Goal: Transaction & Acquisition: Download file/media

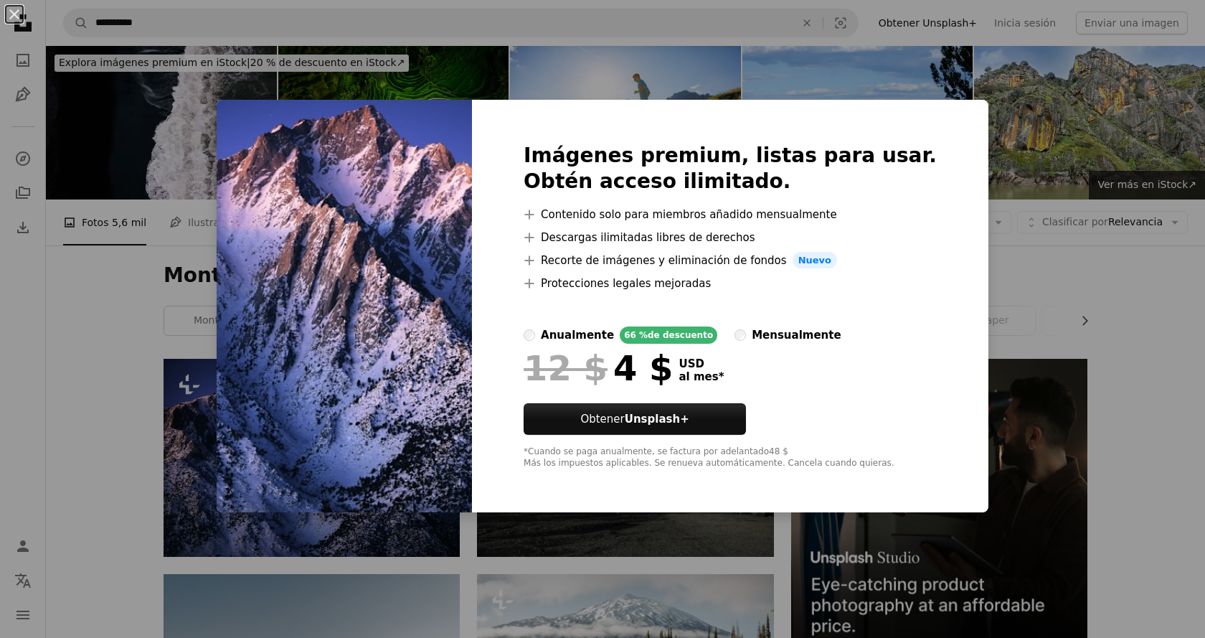
click at [1005, 152] on div "An X shape Imágenes premium, listas para usar. Obtén acceso ilimitado. A plus s…" at bounding box center [602, 319] width 1205 height 638
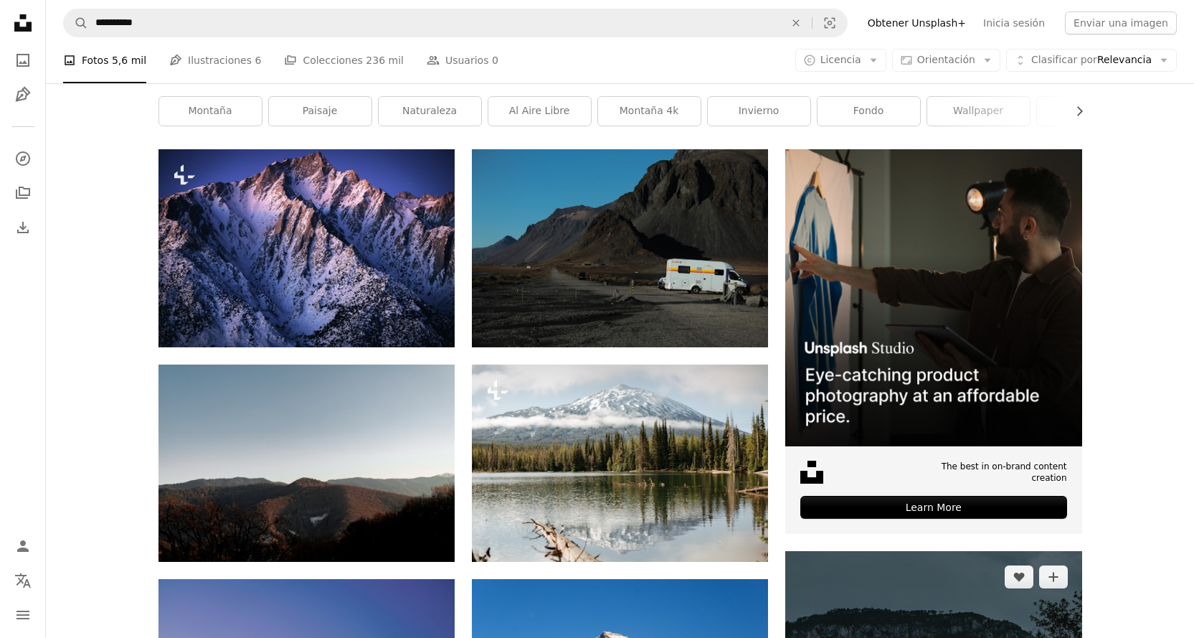
scroll to position [287, 0]
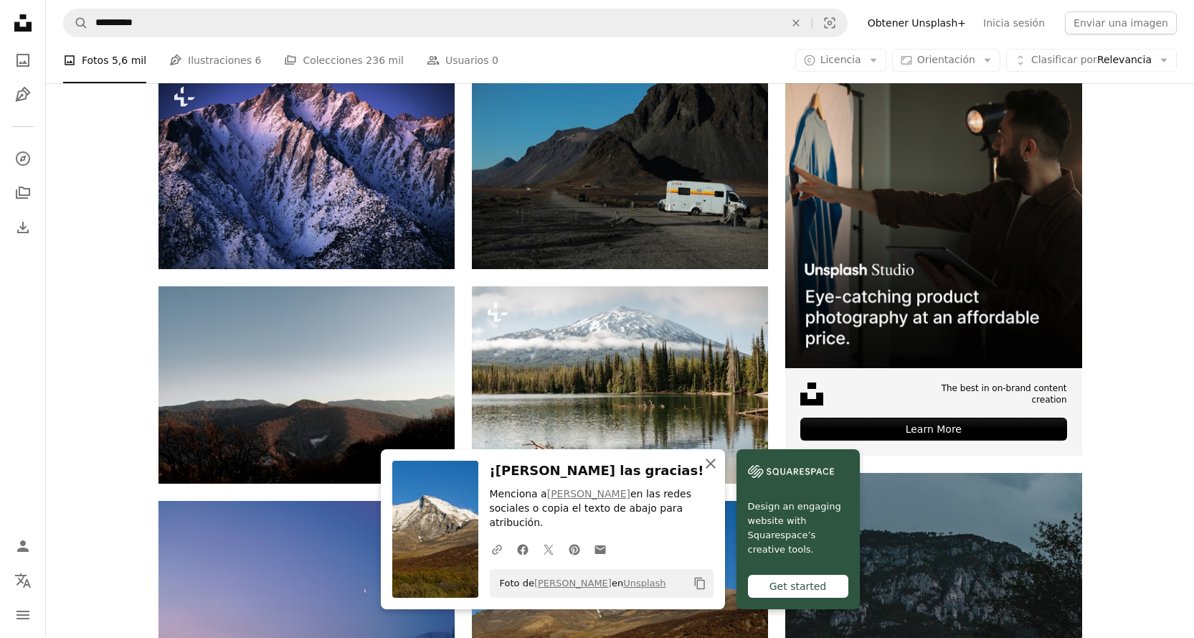
click at [716, 468] on icon "button" at bounding box center [711, 463] width 10 height 10
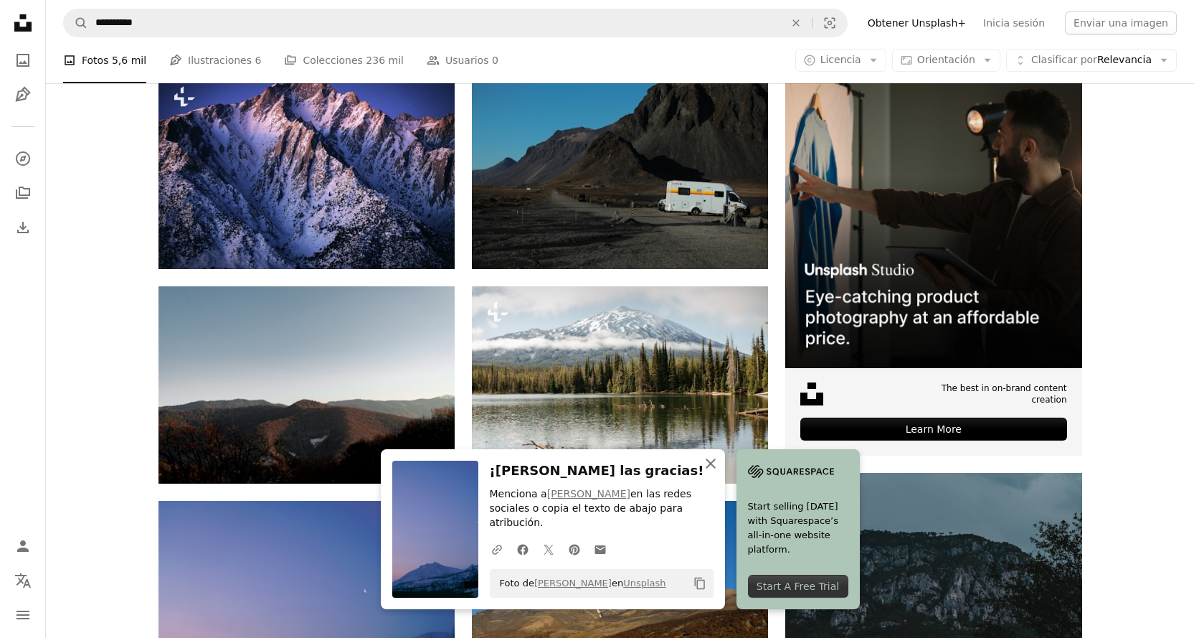
click at [720, 472] on icon "An X shape" at bounding box center [710, 463] width 17 height 17
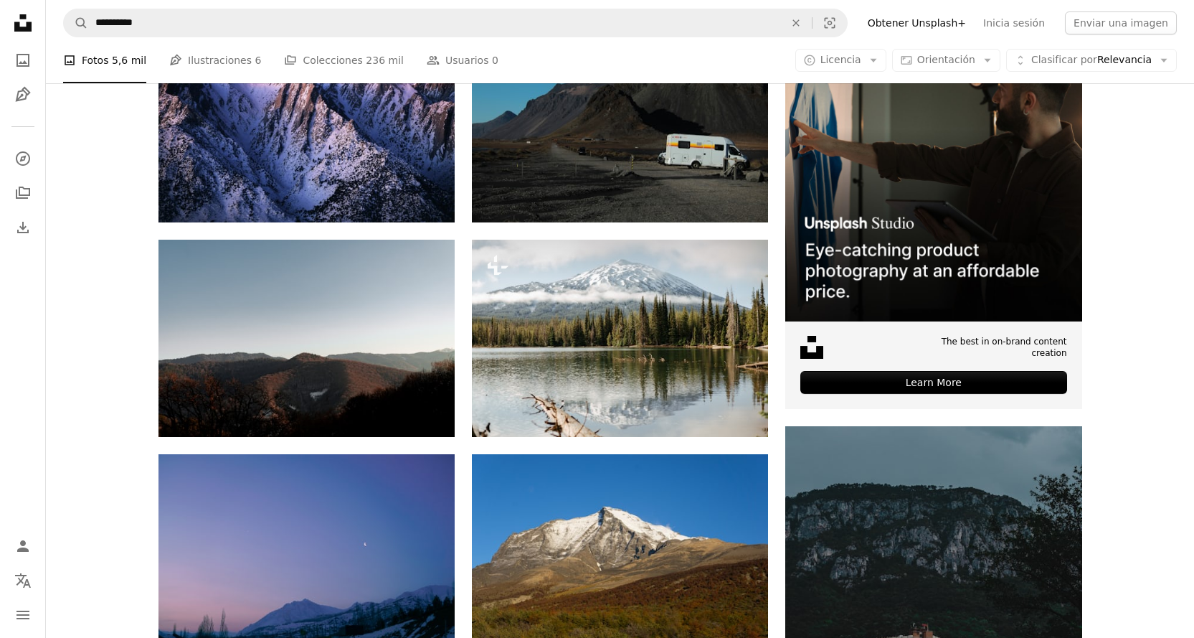
scroll to position [359, 0]
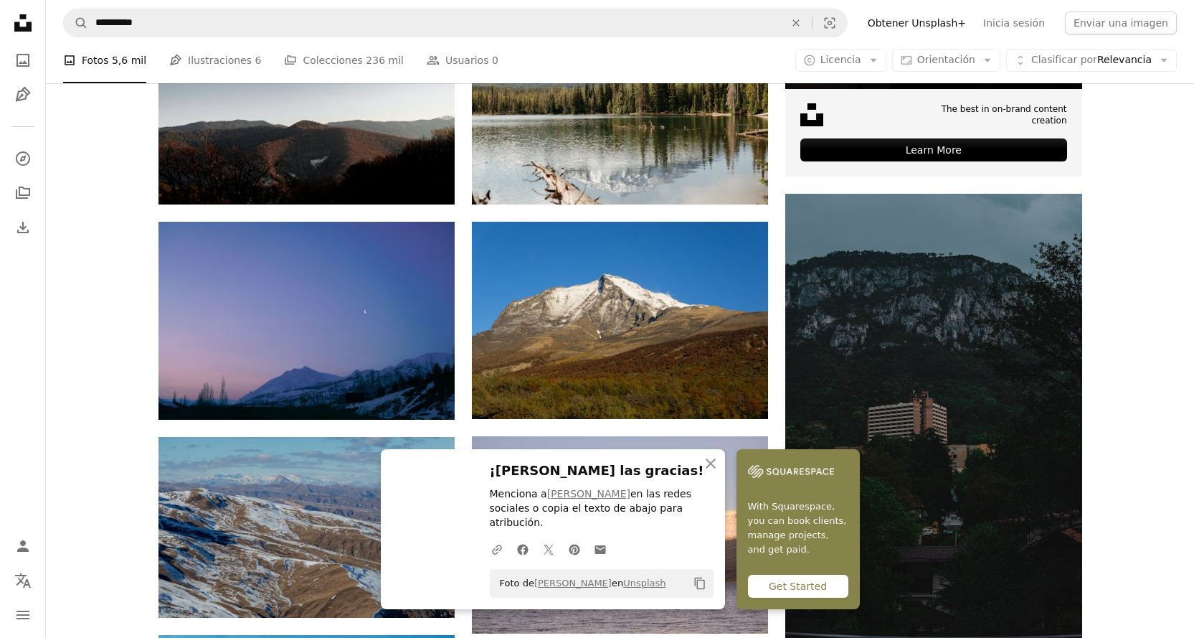
scroll to position [574, 0]
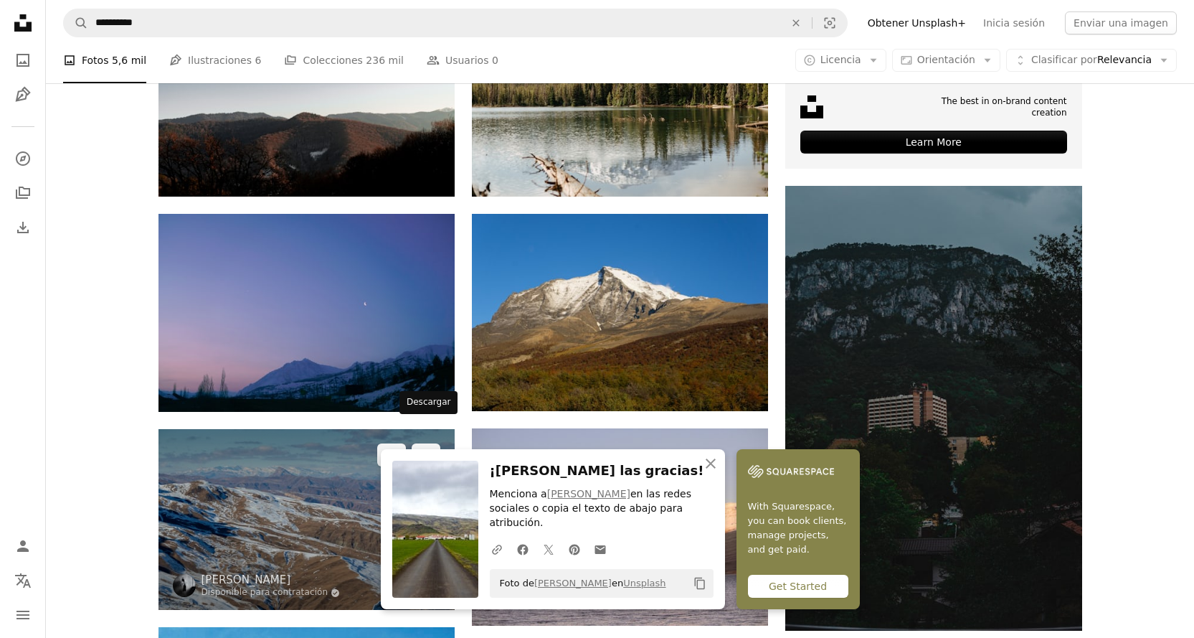
click at [420, 575] on icon "Arrow pointing down" at bounding box center [425, 583] width 11 height 17
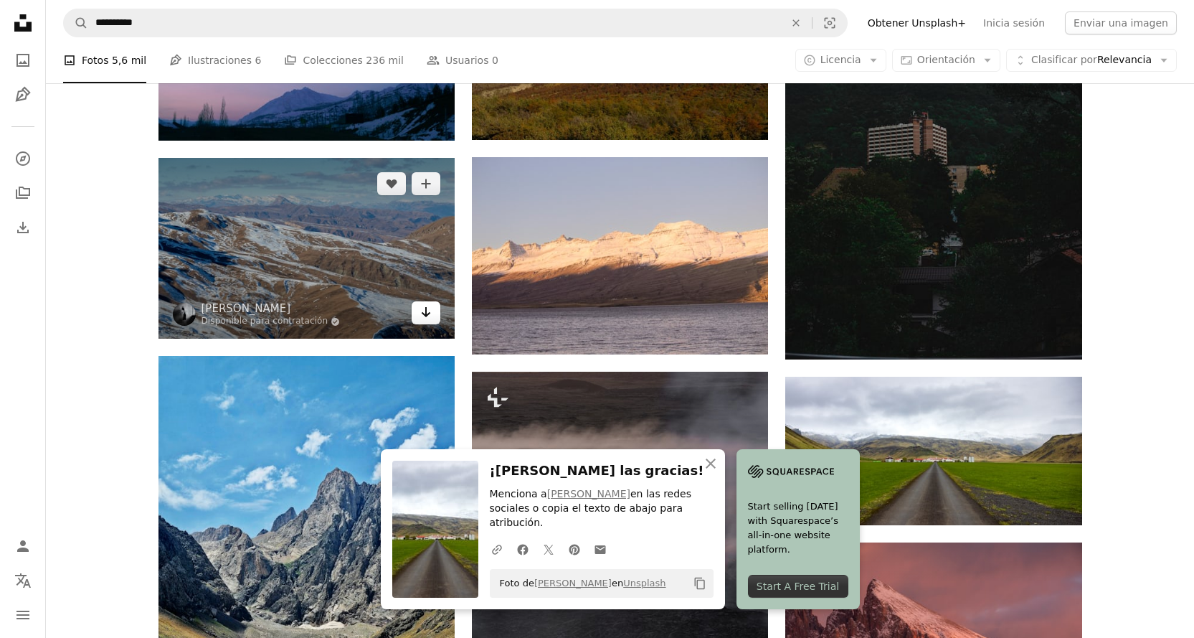
scroll to position [861, 0]
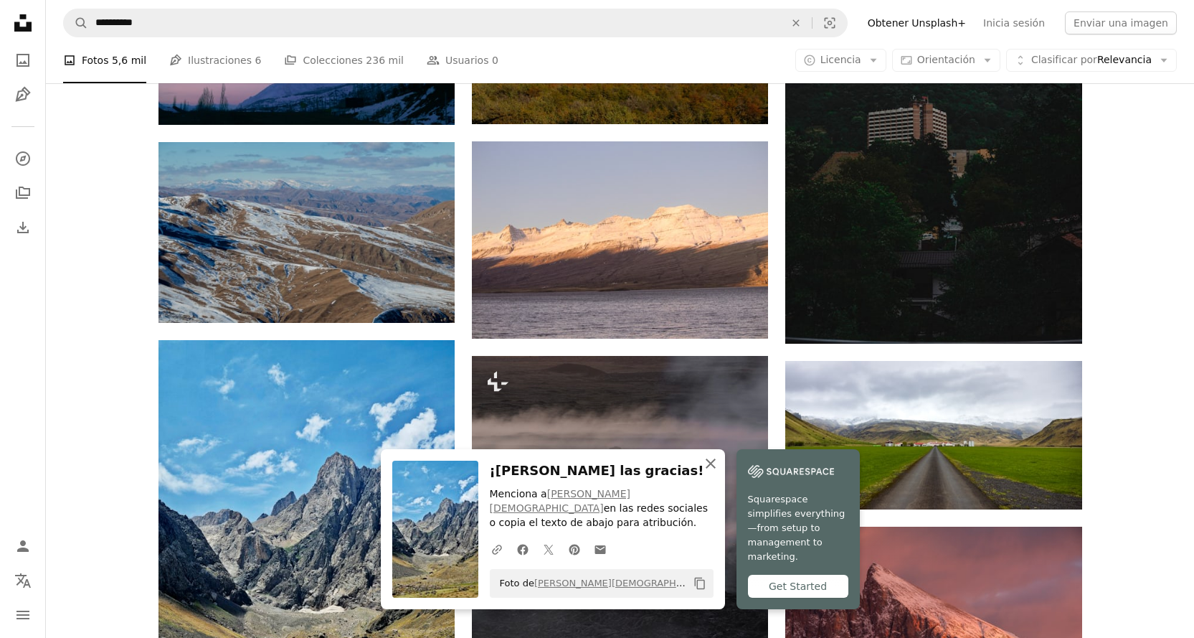
click at [720, 470] on icon "An X shape" at bounding box center [710, 463] width 17 height 17
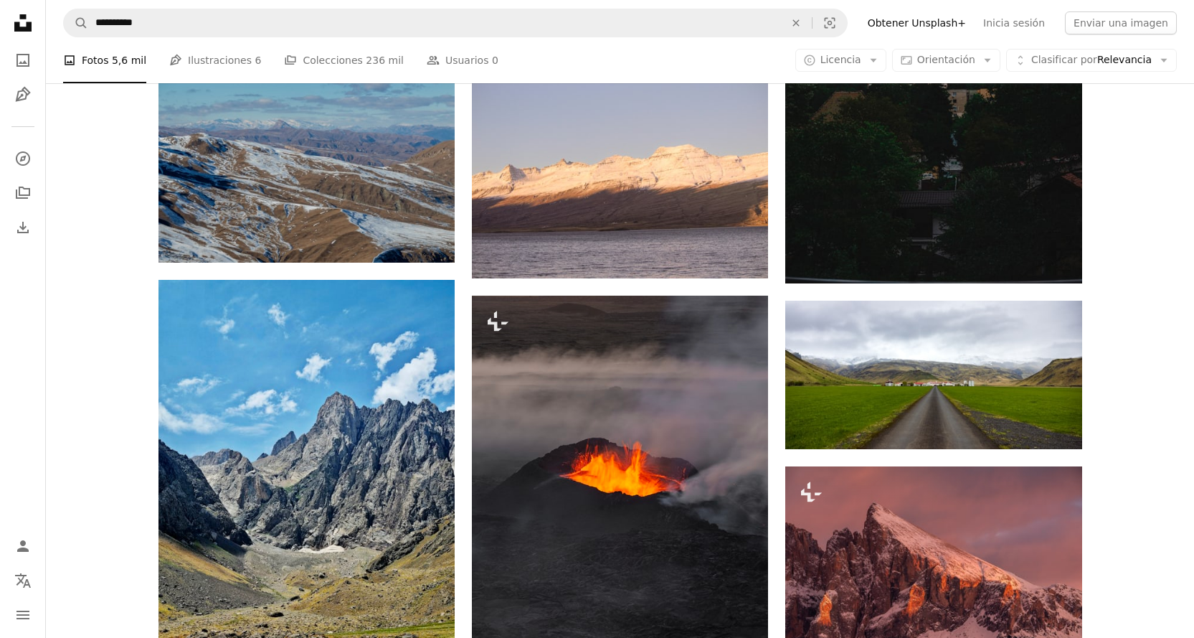
scroll to position [1004, 0]
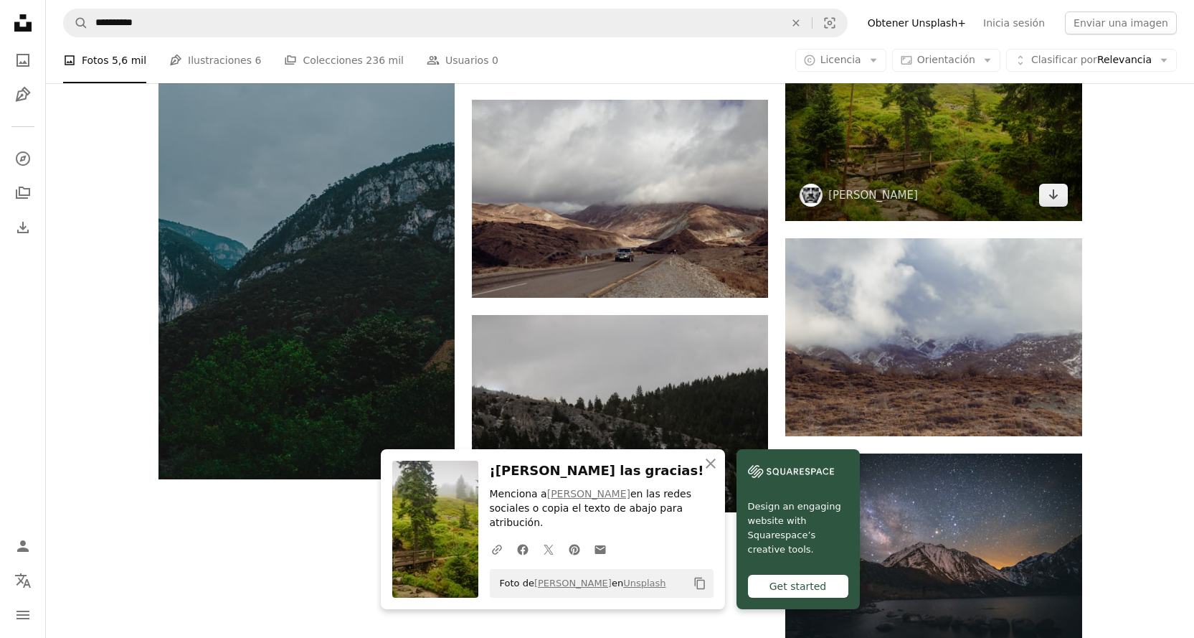
scroll to position [1644, 0]
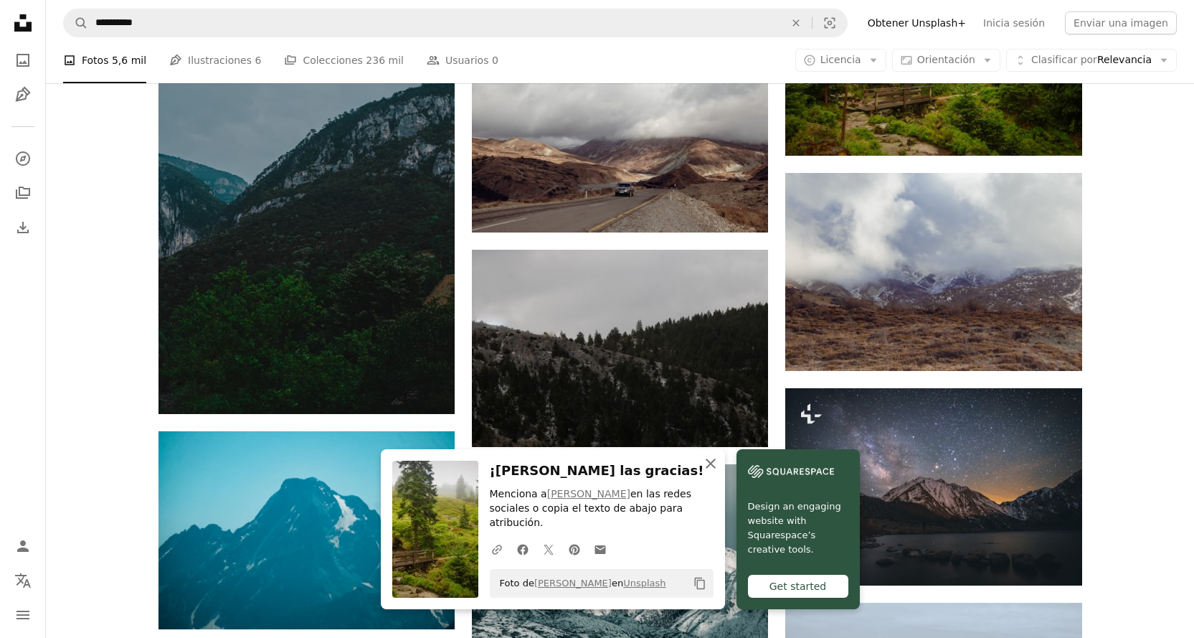
click at [716, 468] on icon "button" at bounding box center [711, 463] width 10 height 10
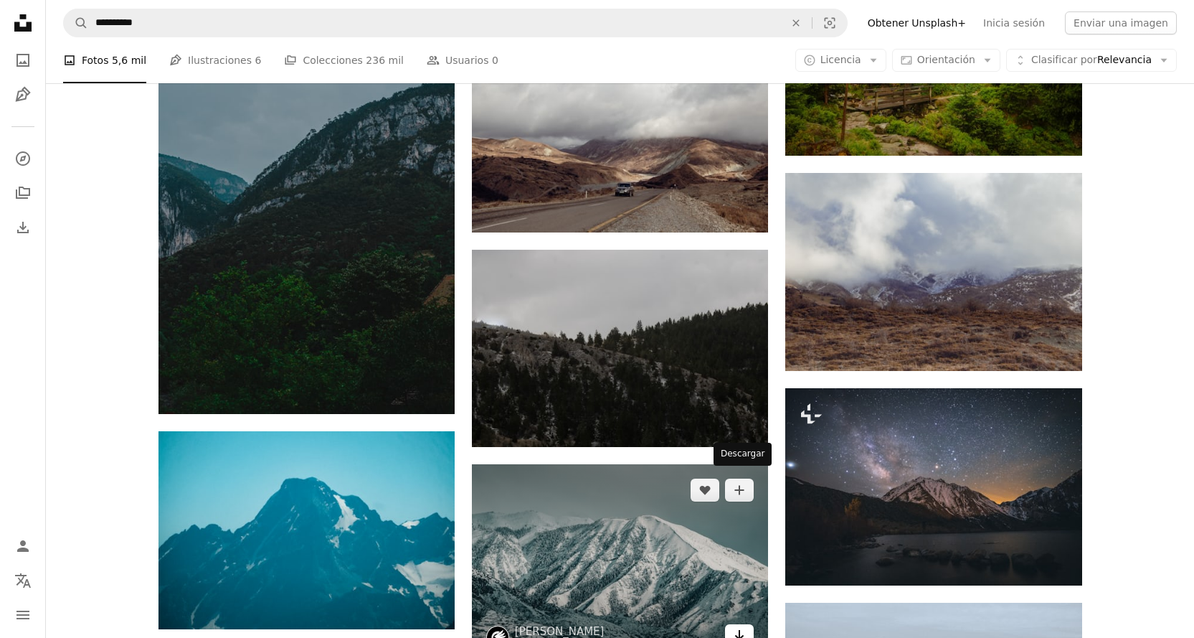
click at [749, 624] on link "Arrow pointing down" at bounding box center [739, 635] width 29 height 23
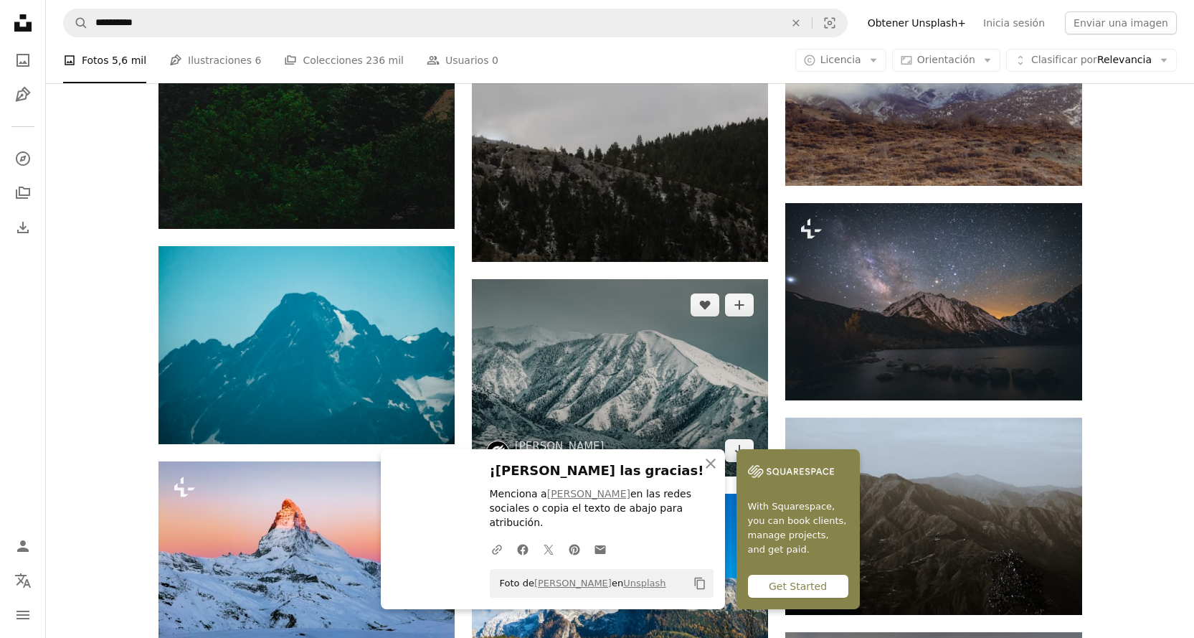
scroll to position [1931, 0]
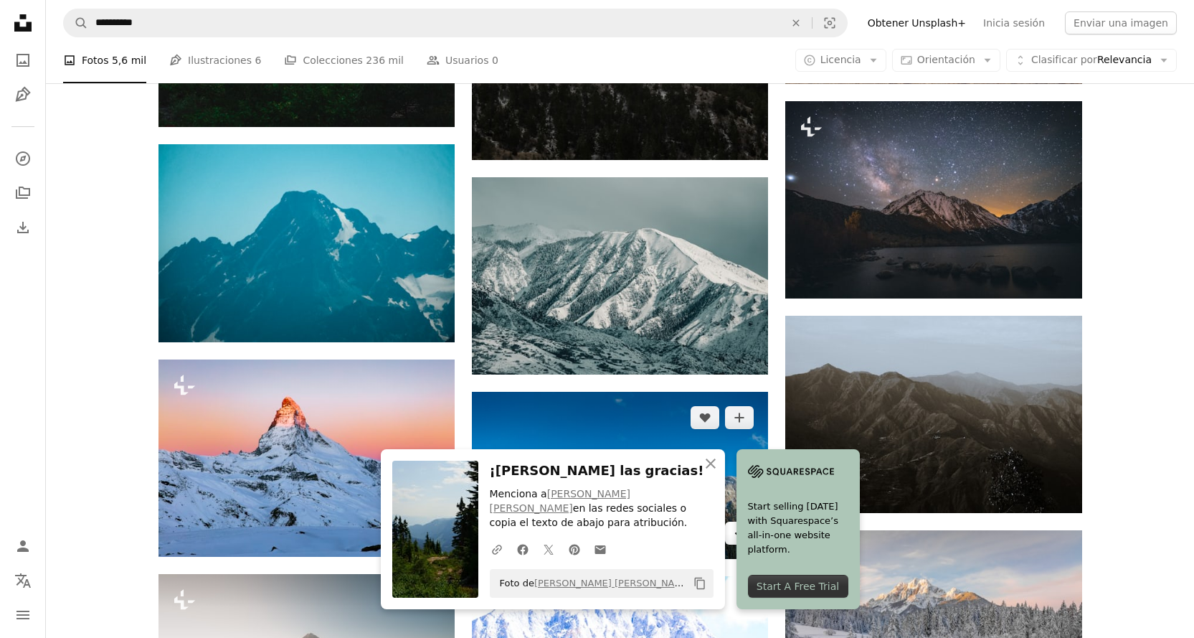
click at [740, 524] on icon "Arrow pointing down" at bounding box center [739, 532] width 11 height 17
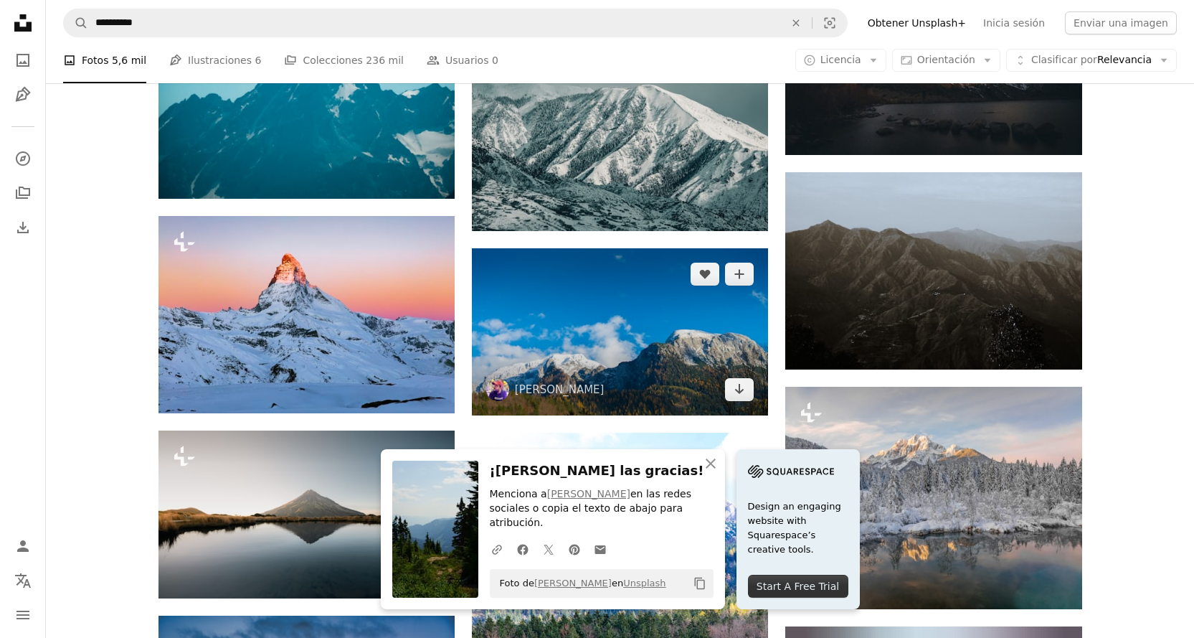
scroll to position [2218, 0]
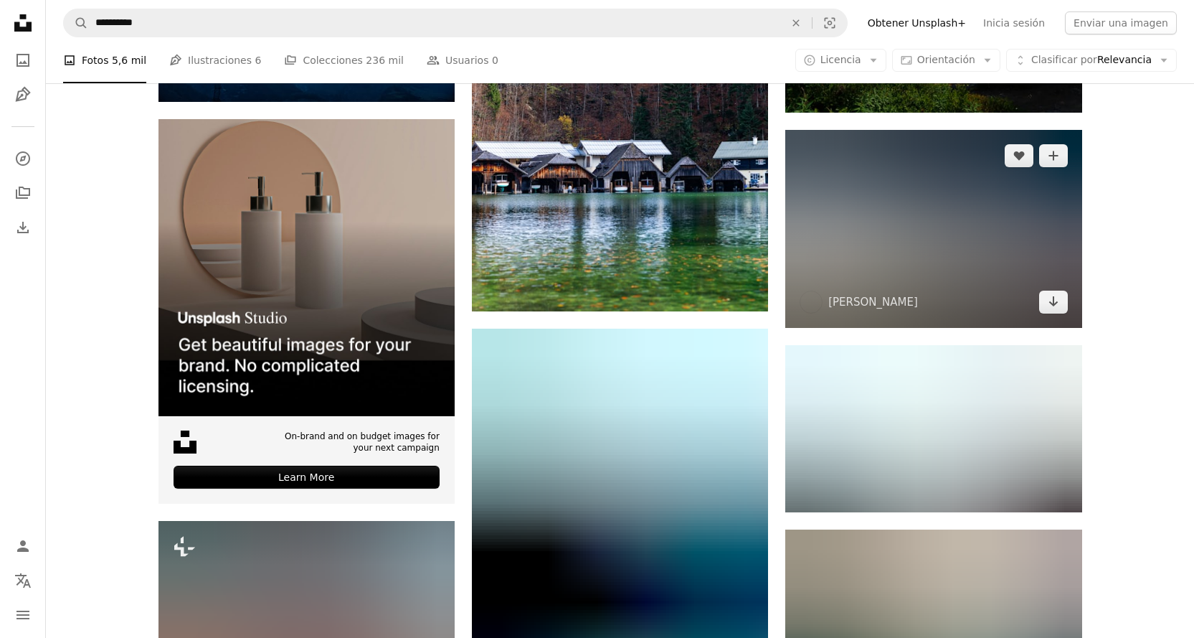
scroll to position [2792, 0]
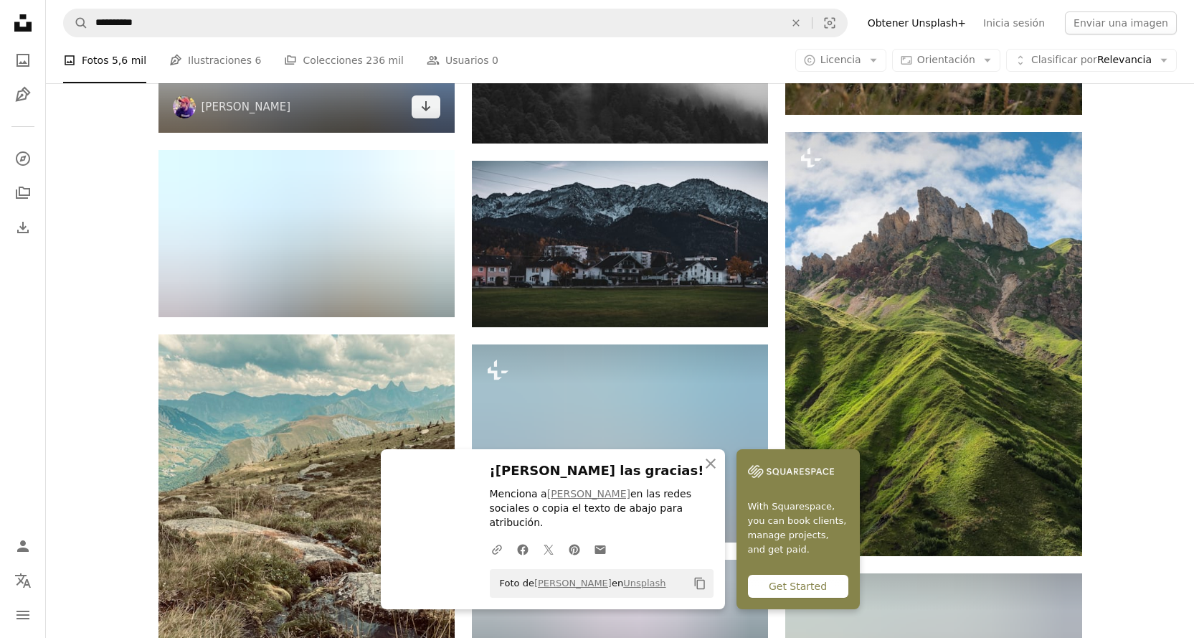
scroll to position [3653, 0]
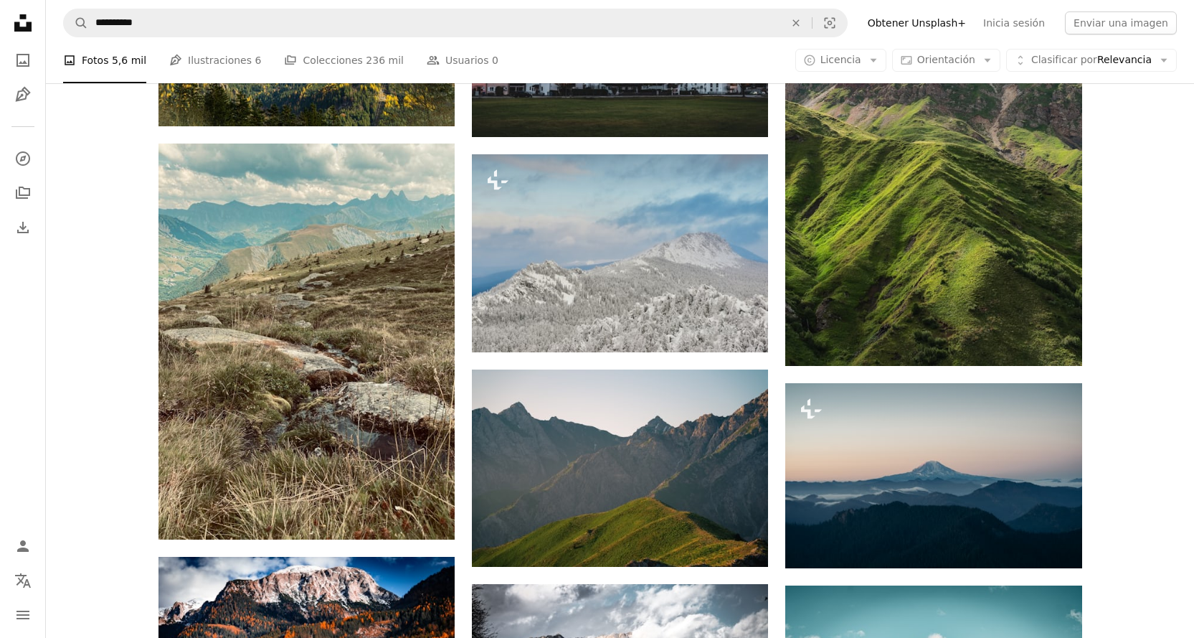
scroll to position [3868, 0]
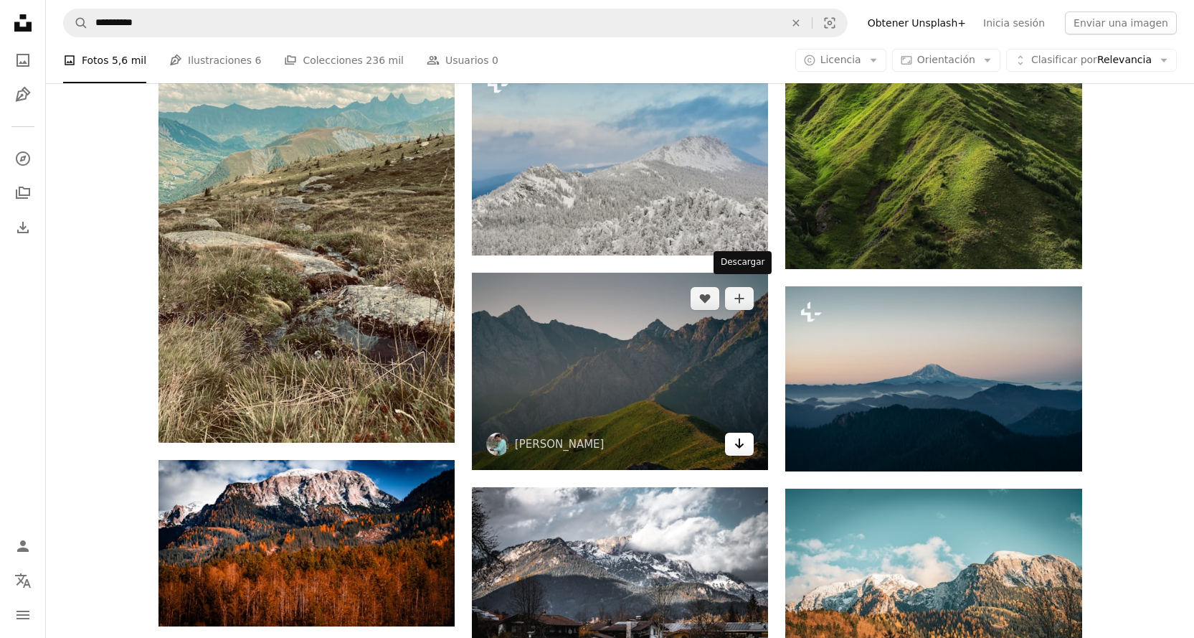
click at [737, 435] on icon "Arrow pointing down" at bounding box center [739, 443] width 11 height 17
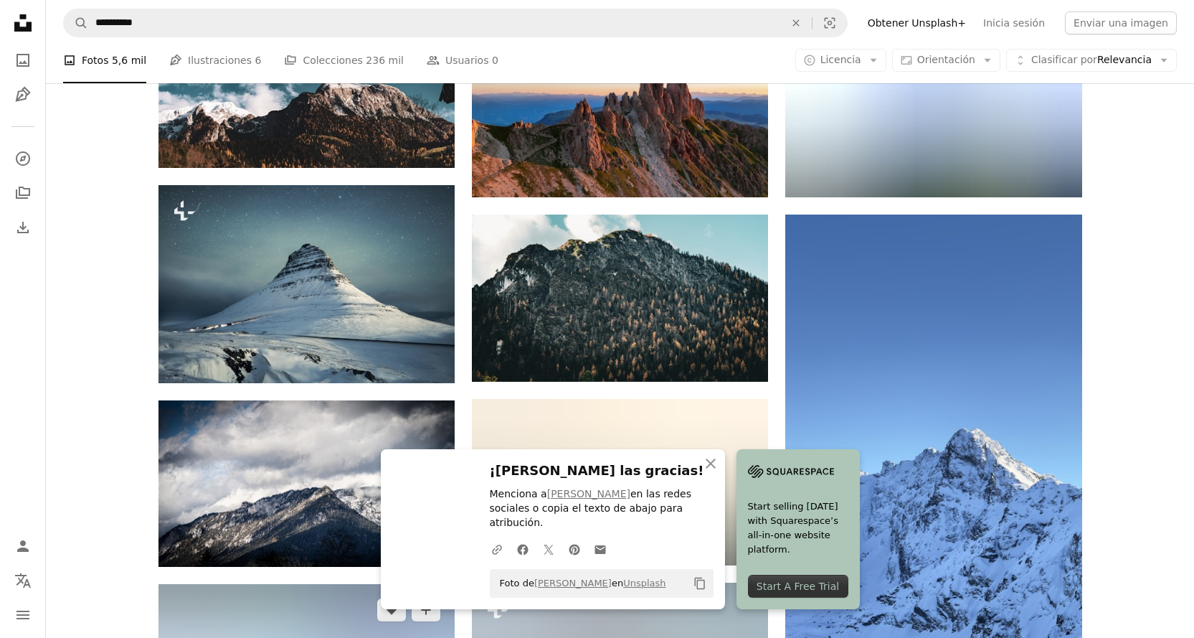
scroll to position [4514, 0]
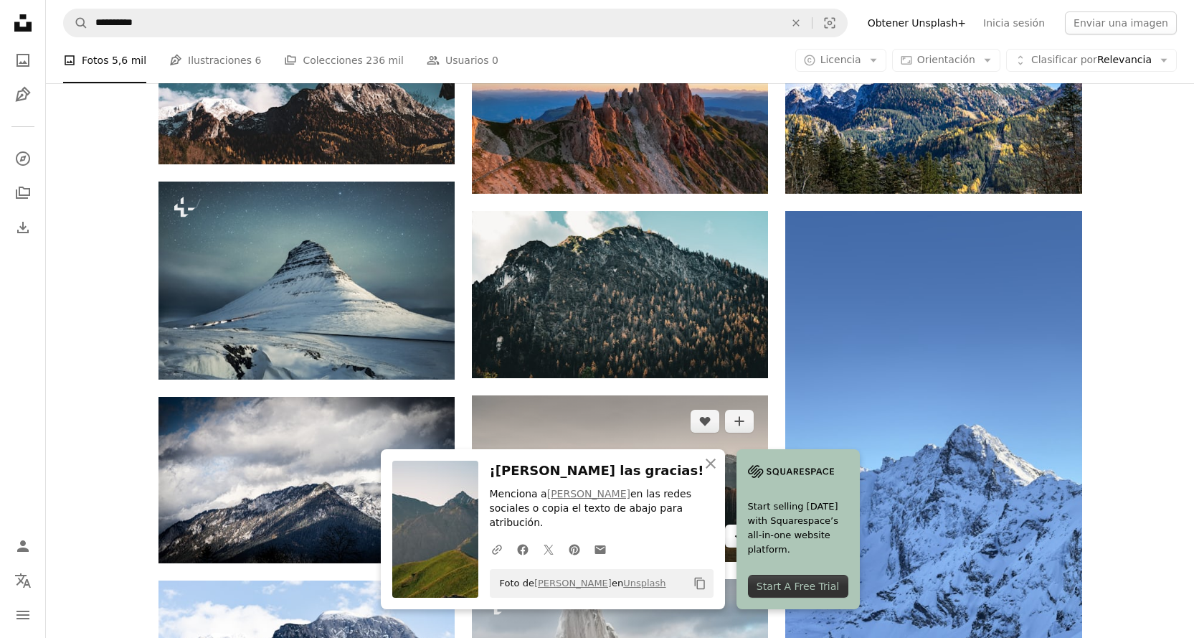
click at [731, 524] on link "Arrow pointing down" at bounding box center [739, 535] width 29 height 23
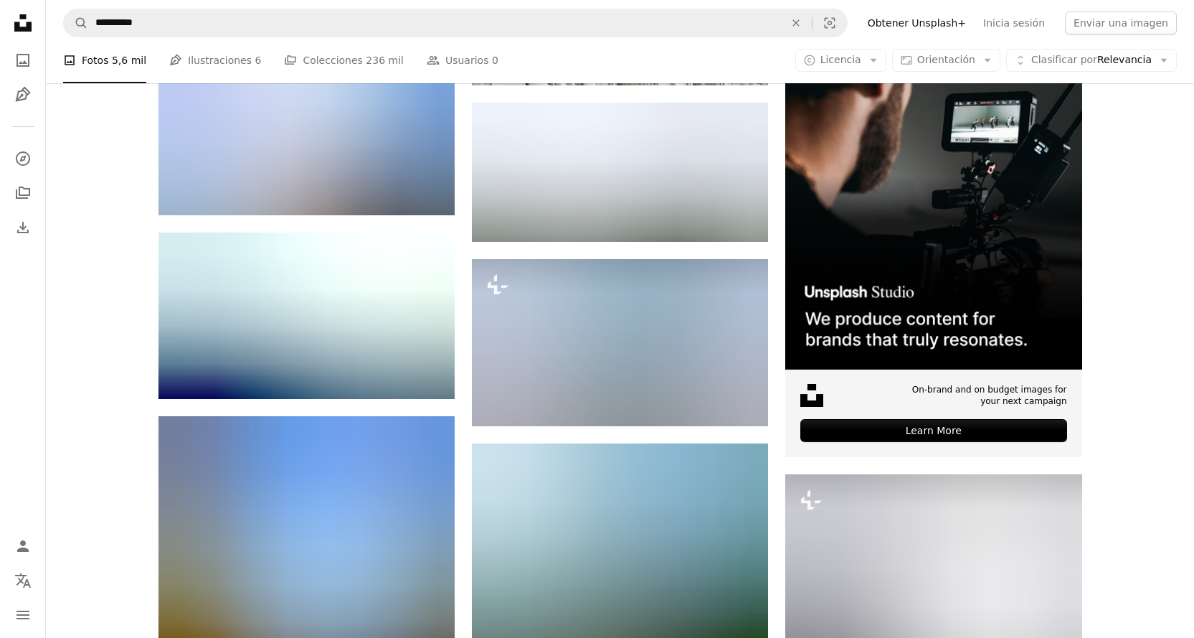
scroll to position [5231, 0]
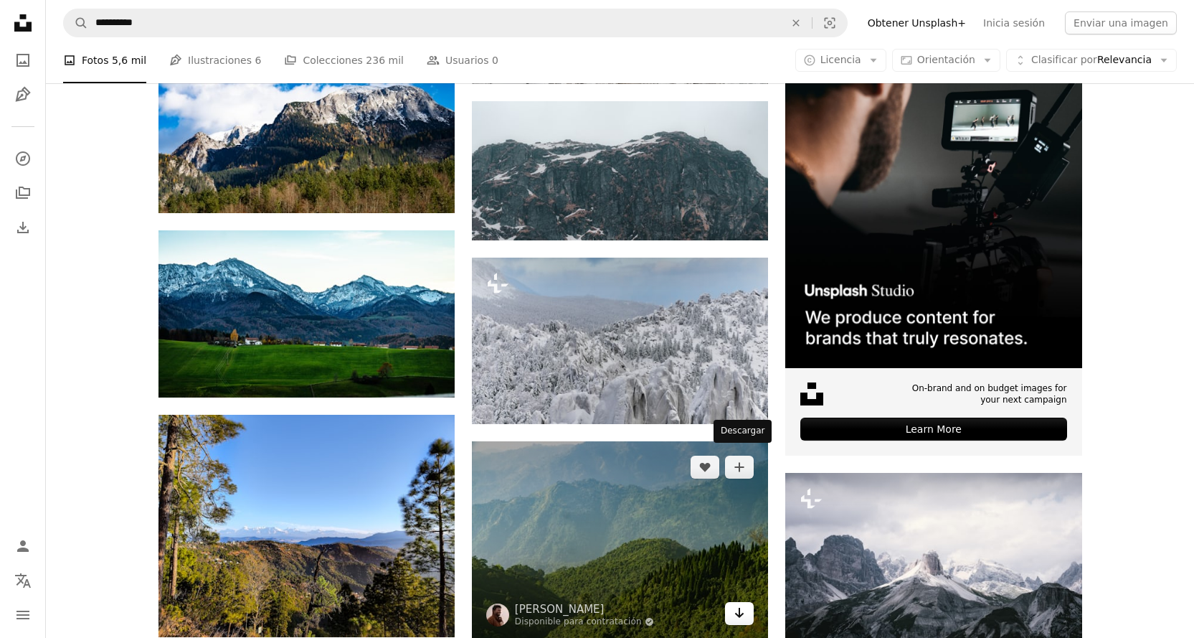
click at [737, 604] on icon "Arrow pointing down" at bounding box center [739, 612] width 11 height 17
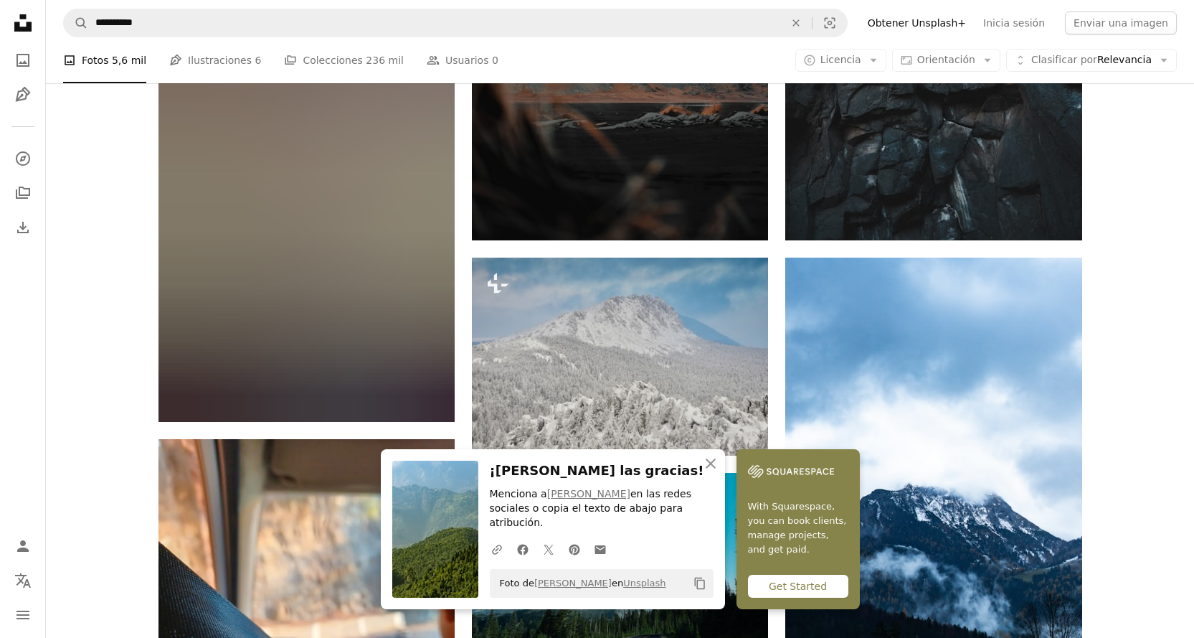
scroll to position [6163, 0]
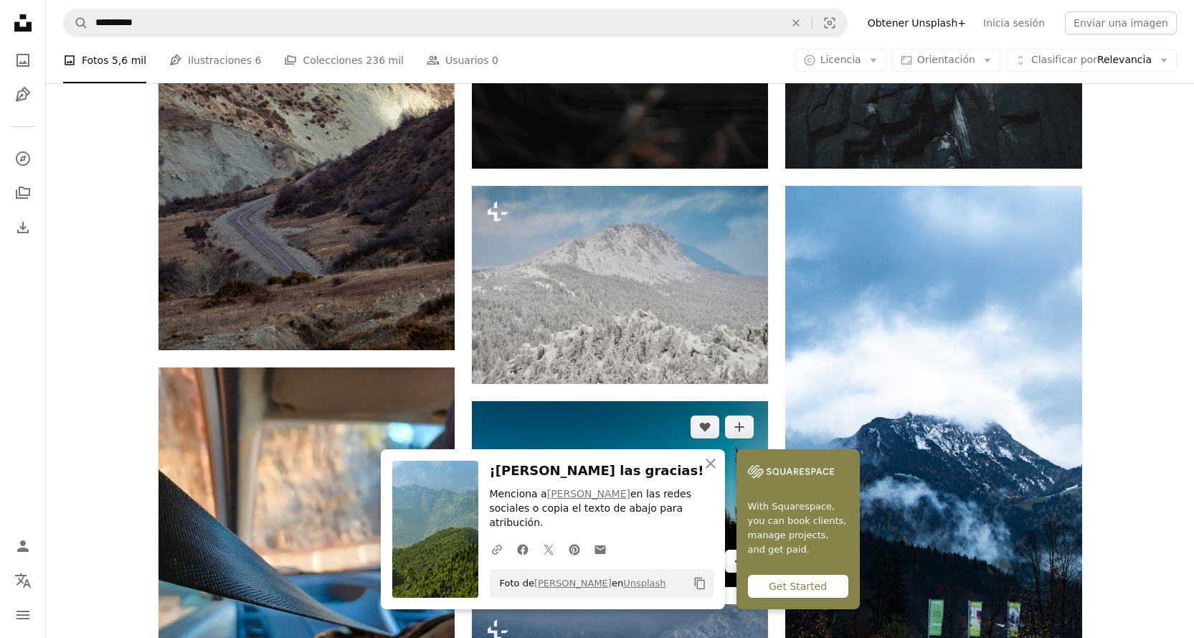
click at [736, 552] on icon "Arrow pointing down" at bounding box center [739, 560] width 11 height 17
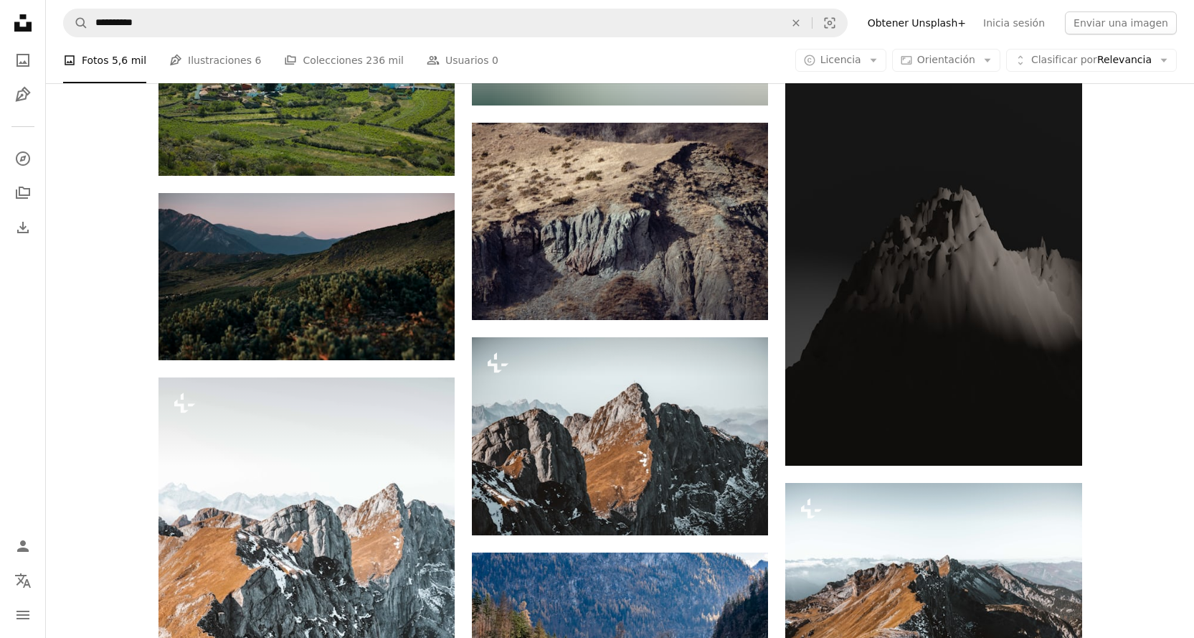
scroll to position [8244, 0]
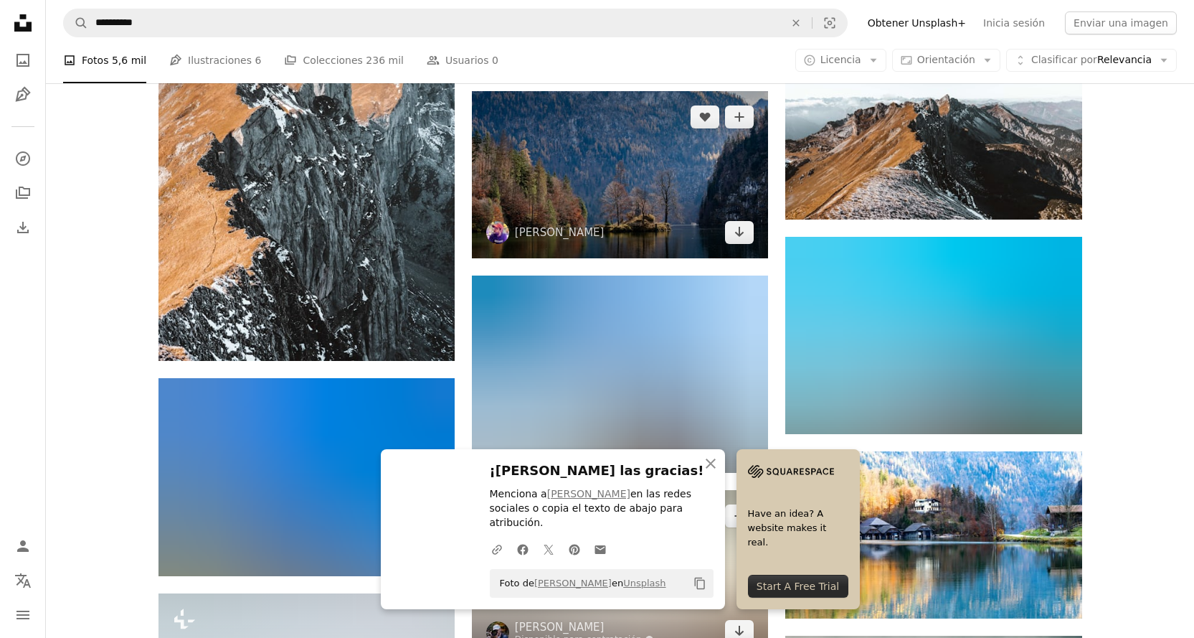
scroll to position [8674, 0]
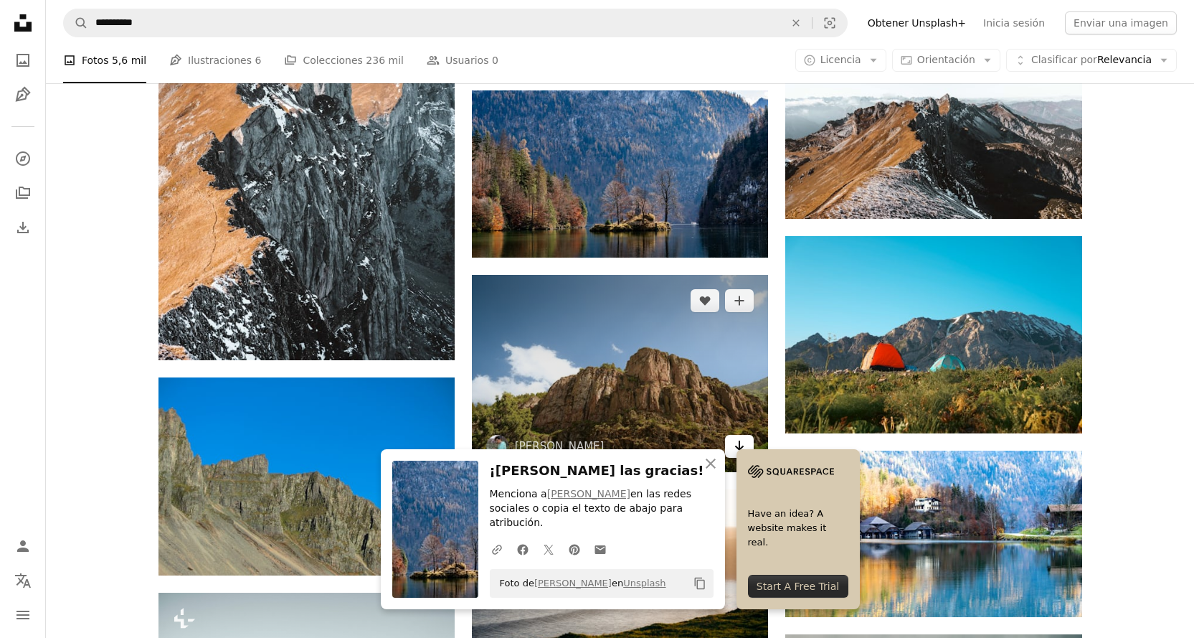
click at [734, 437] on icon "Arrow pointing down" at bounding box center [739, 445] width 11 height 17
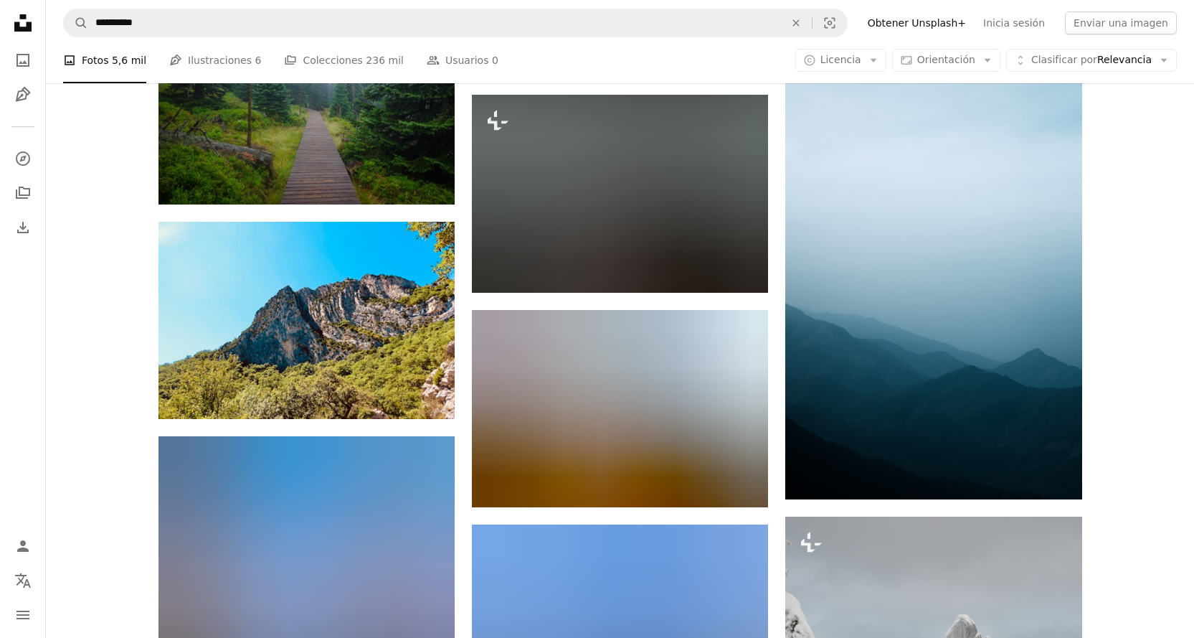
scroll to position [10826, 0]
